Goal: Navigation & Orientation: Find specific page/section

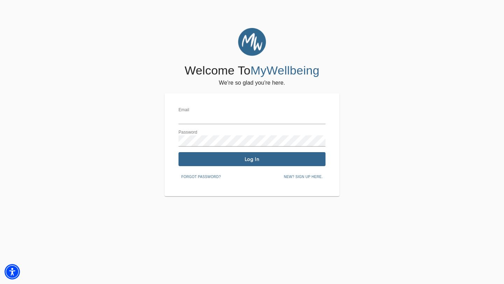
type input "[PERSON_NAME][EMAIL_ADDRESS][DOMAIN_NAME]"
click at [232, 159] on span "Log In" at bounding box center [252, 159] width 142 height 7
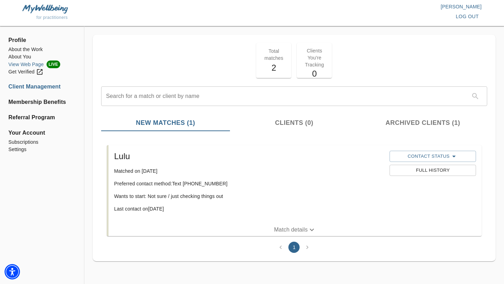
click at [39, 64] on li "View Web Page LIVE" at bounding box center [41, 65] width 67 height 8
click at [21, 55] on li "About You" at bounding box center [41, 56] width 67 height 7
